Goal: Book appointment/travel/reservation

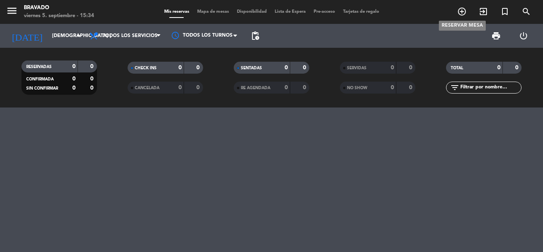
click at [461, 11] on icon "add_circle_outline" at bounding box center [462, 12] width 10 height 10
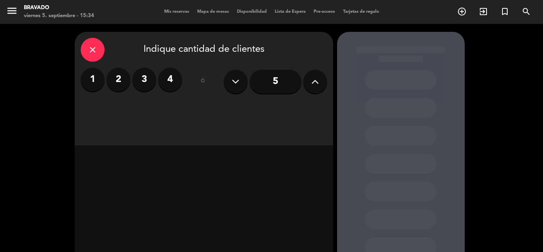
click at [316, 80] on icon at bounding box center [315, 82] width 8 height 12
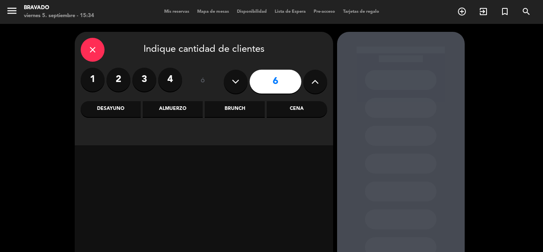
click at [318, 80] on icon at bounding box center [315, 82] width 8 height 12
click at [317, 81] on icon at bounding box center [315, 82] width 8 height 12
type input "9"
click at [116, 110] on div "Desayuno" at bounding box center [111, 109] width 60 height 16
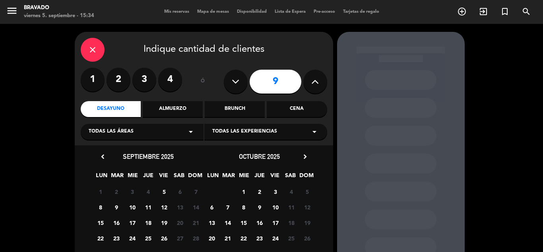
click at [148, 235] on span "25" at bounding box center [148, 237] width 13 height 13
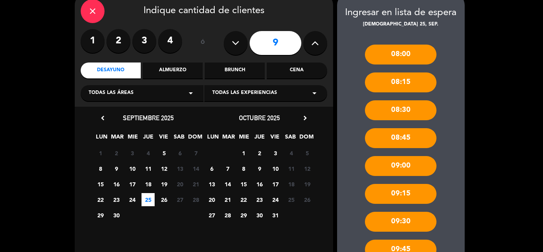
scroll to position [40, 0]
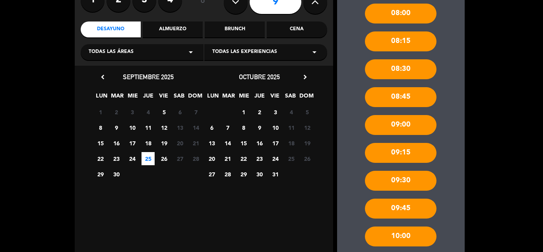
click at [406, 232] on div "10:00" at bounding box center [401, 236] width 72 height 20
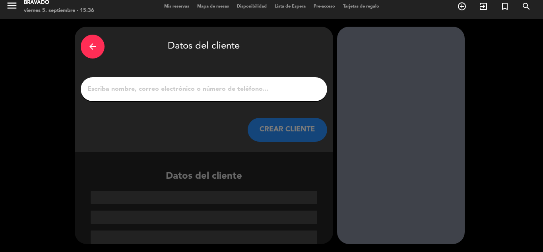
click at [136, 90] on input "1" at bounding box center [204, 88] width 235 height 11
click at [98, 48] on div "arrow_back" at bounding box center [93, 47] width 24 height 24
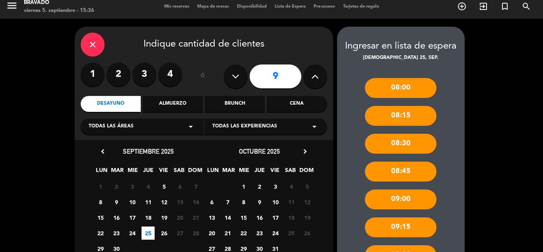
click at [97, 50] on div "close" at bounding box center [93, 45] width 24 height 24
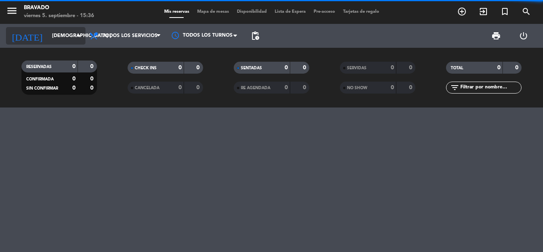
click at [68, 29] on input "[DEMOGRAPHIC_DATA] [DATE]" at bounding box center [81, 36] width 67 height 14
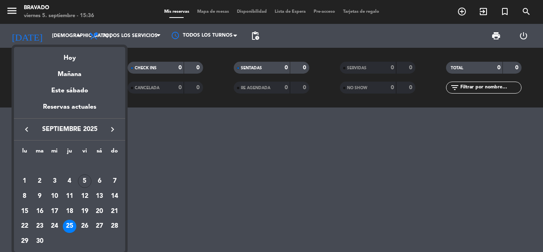
click at [83, 179] on div "5" at bounding box center [85, 181] width 14 height 14
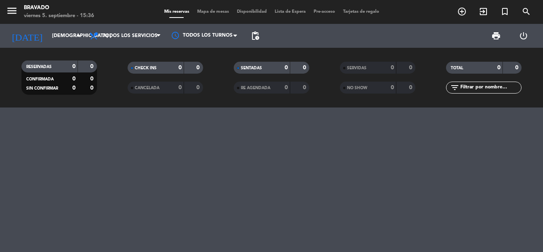
type input "vie. [DATE]"
